Goal: Information Seeking & Learning: Check status

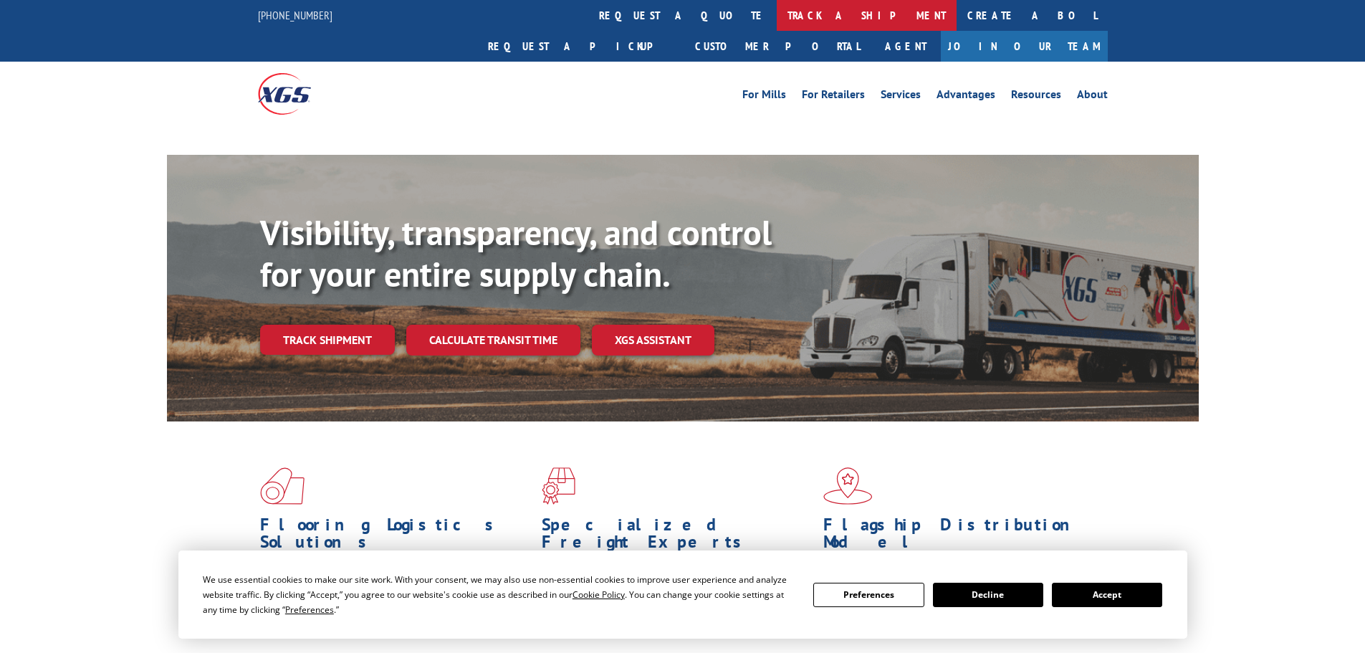
click at [777, 17] on link "track a shipment" at bounding box center [867, 15] width 180 height 31
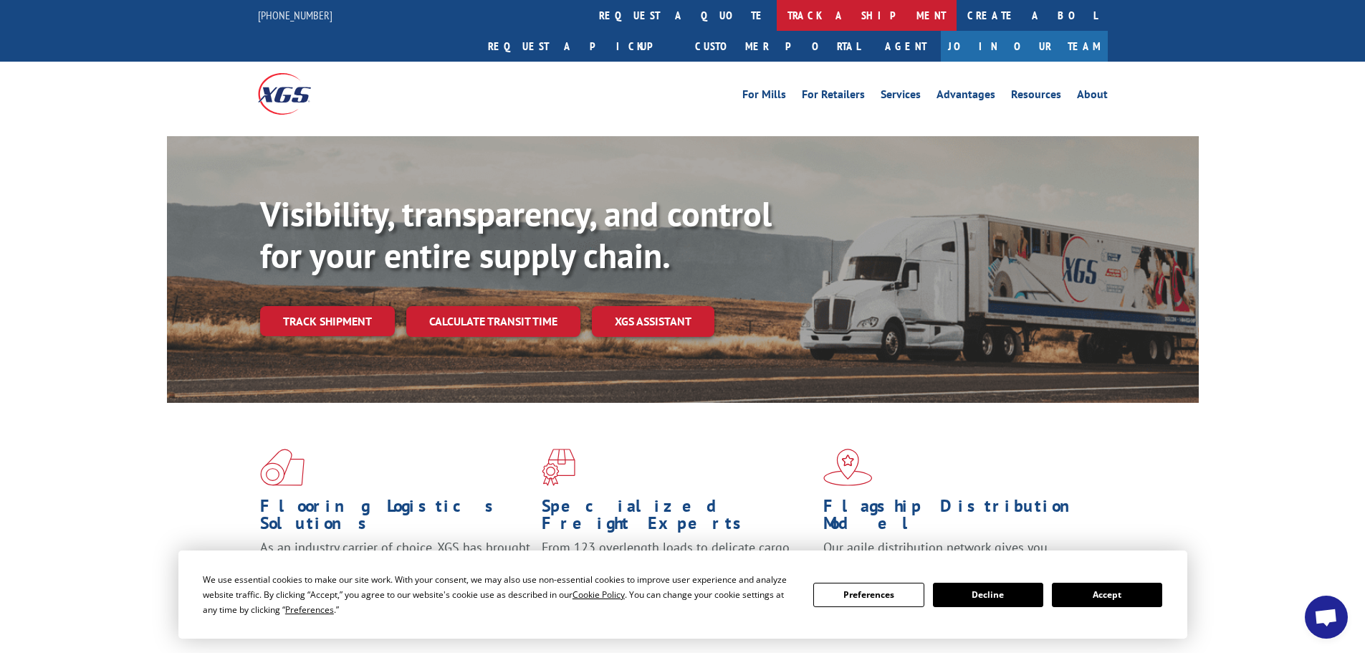
click at [777, 30] on link "track a shipment" at bounding box center [867, 15] width 180 height 31
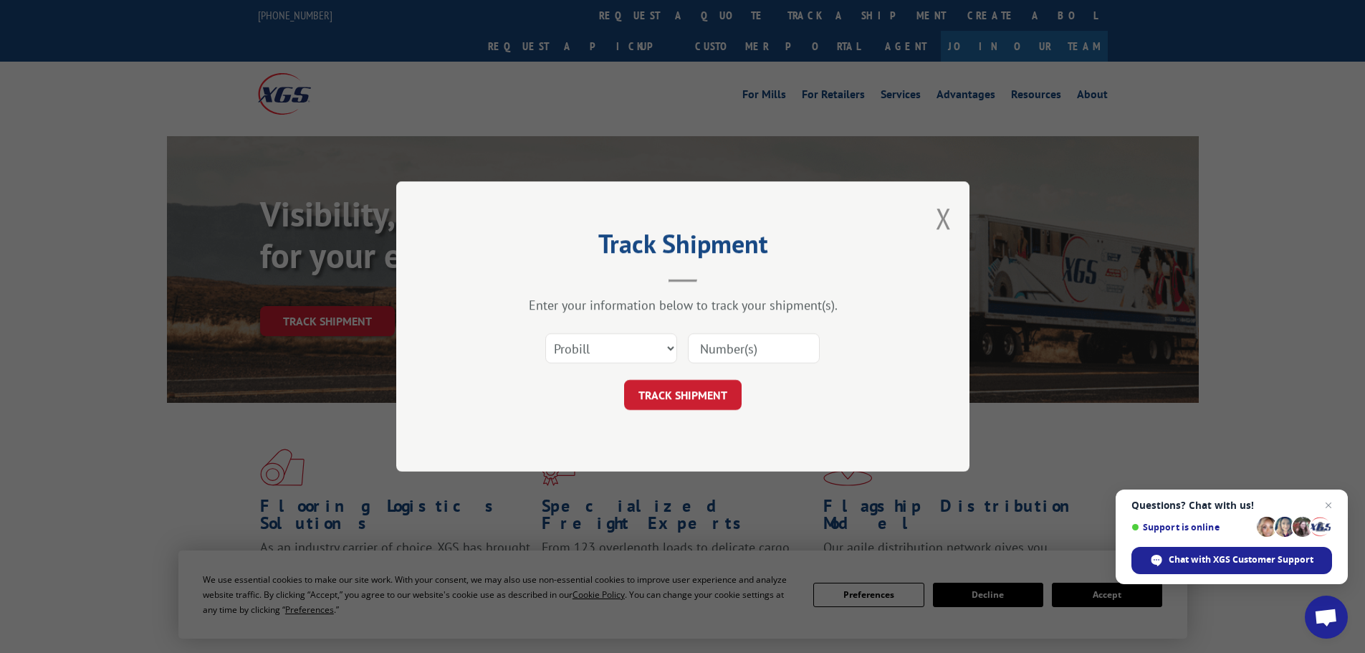
click at [768, 345] on input at bounding box center [754, 348] width 132 height 30
paste input "16755558"
type input "16755558"
click at [681, 390] on button "TRACK SHIPMENT" at bounding box center [682, 395] width 117 height 30
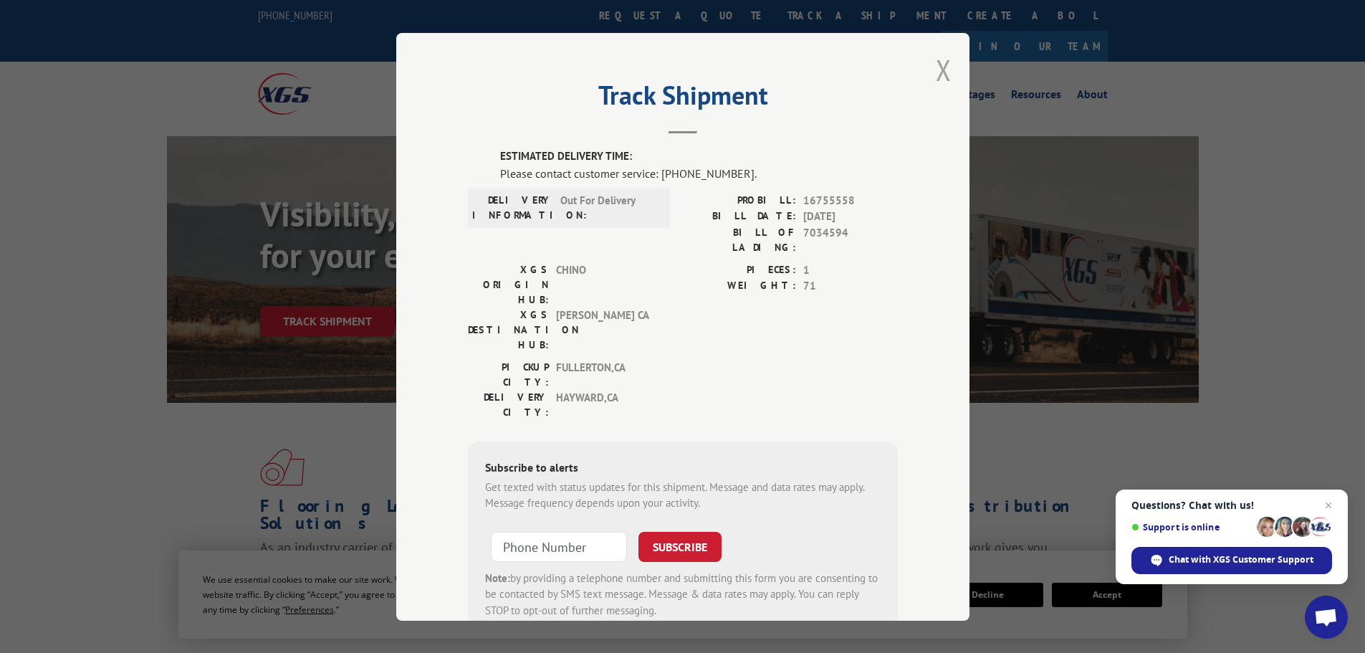
click at [941, 72] on button "Close modal" at bounding box center [944, 70] width 16 height 38
